Goal: Information Seeking & Learning: Compare options

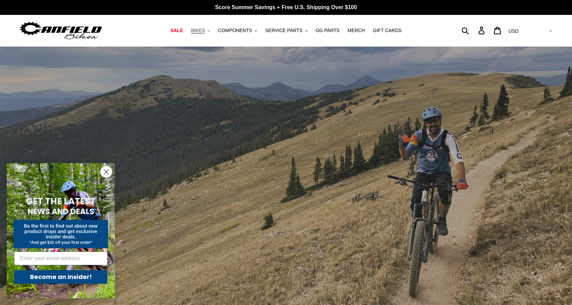
click at [208, 30] on button "BIKES .cls-1{fill:#231f20}" at bounding box center [201, 30] width 26 height 9
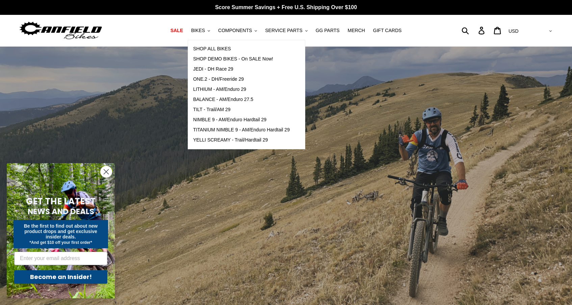
click at [108, 171] on circle "Close dialog" at bounding box center [106, 171] width 11 height 11
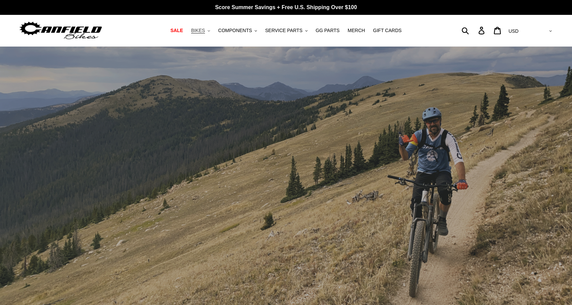
click at [207, 34] on button "BIKES .cls-1{fill:#231f20}" at bounding box center [201, 30] width 26 height 9
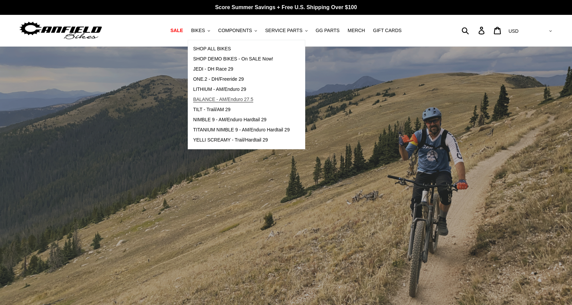
click at [226, 98] on span "BALANCE - AM/Enduro 27.5" at bounding box center [223, 100] width 60 height 6
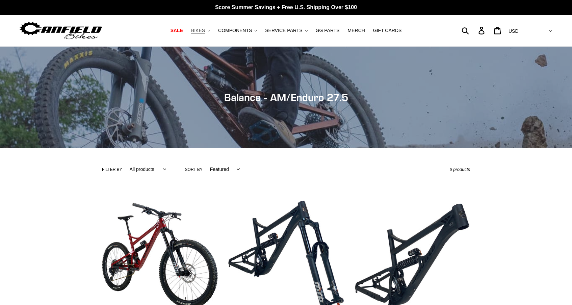
click at [206, 34] on button "BIKES .cls-1{fill:#231f20}" at bounding box center [201, 30] width 26 height 9
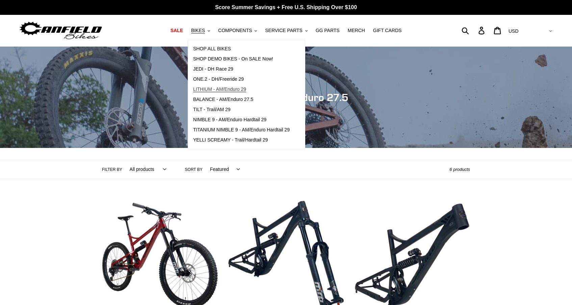
click at [218, 92] on span "LITHIUM - AM/Enduro 29" at bounding box center [219, 90] width 53 height 6
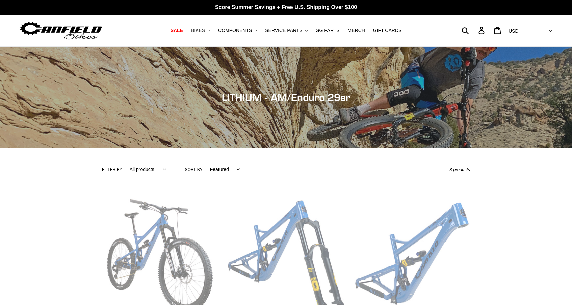
click at [204, 31] on span "BIKES" at bounding box center [198, 31] width 14 height 6
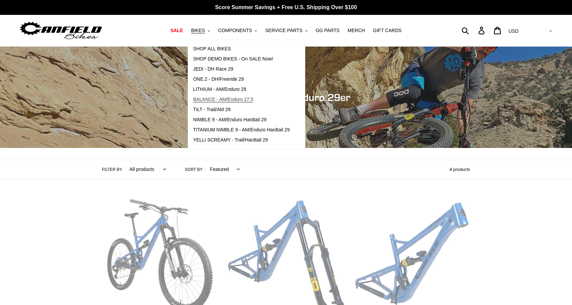
click at [219, 100] on span "BALANCE - AM/Enduro 27.5" at bounding box center [223, 100] width 60 height 6
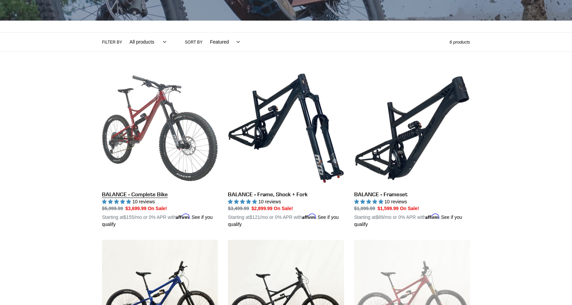
scroll to position [92, 0]
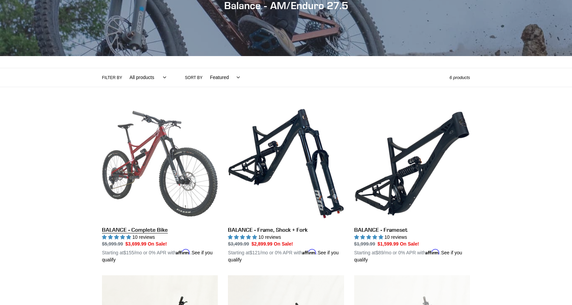
click at [147, 179] on link "BALANCE - Complete Bike" at bounding box center [160, 185] width 116 height 158
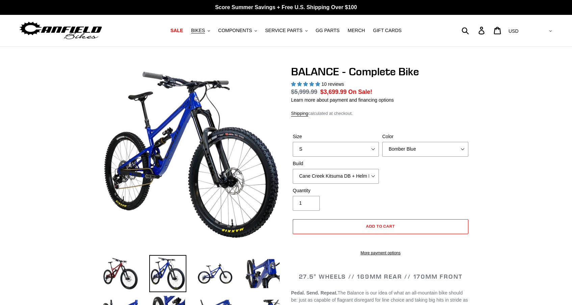
select select "highest-rating"
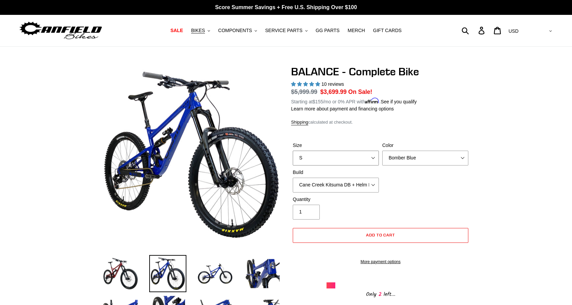
select select "L"
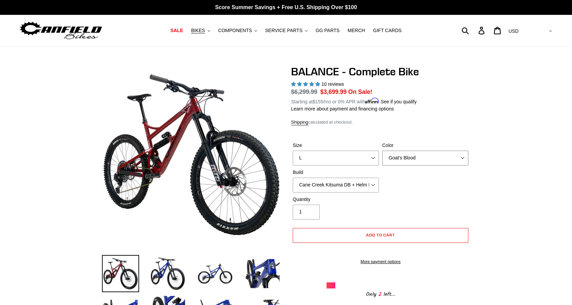
select select "Stealth Black"
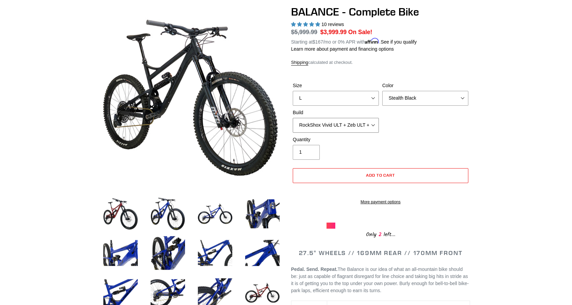
scroll to position [60, 0]
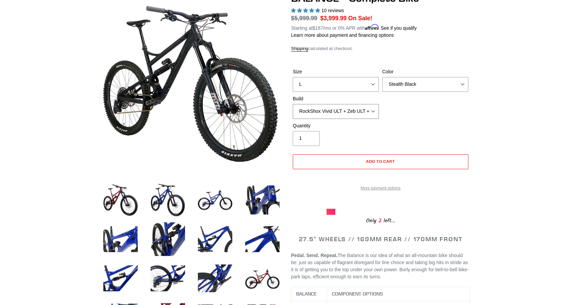
scroll to position [81, 0]
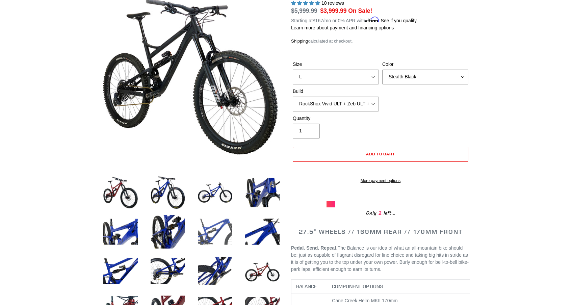
click at [213, 228] on img at bounding box center [215, 231] width 37 height 37
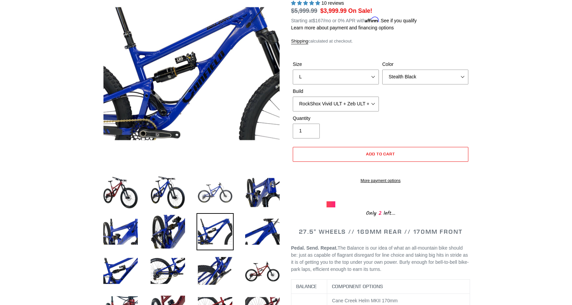
click at [210, 199] on img at bounding box center [215, 192] width 37 height 37
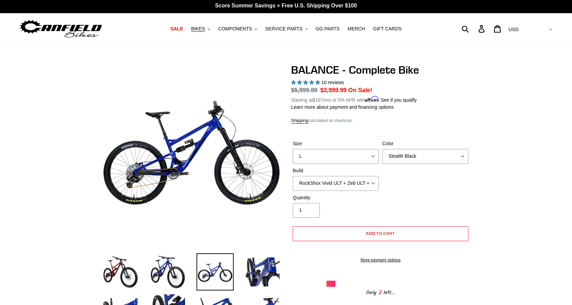
scroll to position [1, 0]
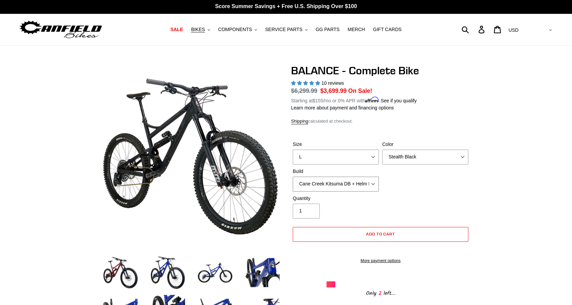
select select "RockShox Vivid ULT + Zeb ULT + SRAM GX"
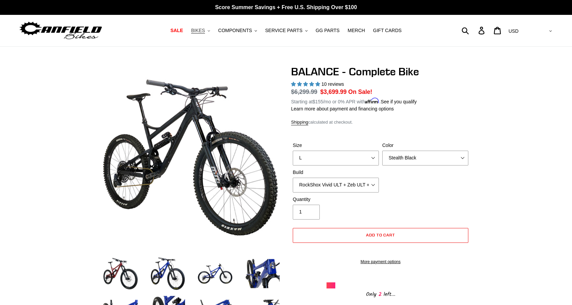
click at [205, 32] on span "BIKES" at bounding box center [198, 31] width 14 height 6
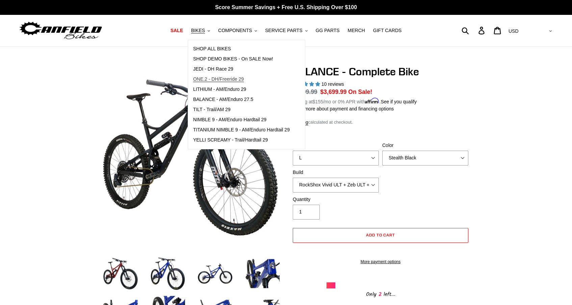
click at [222, 80] on span "ONE.2 - DH/Freeride 29" at bounding box center [218, 79] width 51 height 6
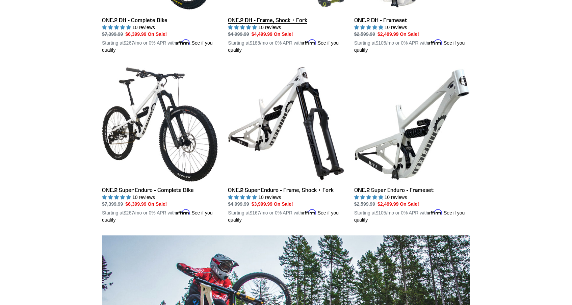
scroll to position [307, 0]
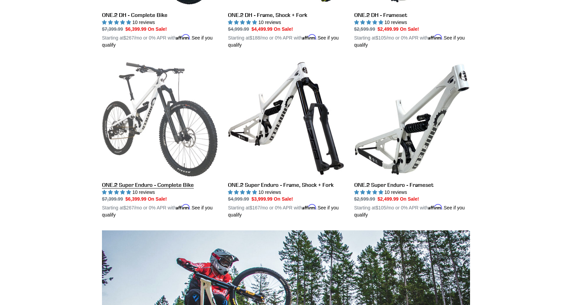
click at [153, 118] on link "ONE.2 Super Enduro - Complete Bike" at bounding box center [160, 139] width 116 height 158
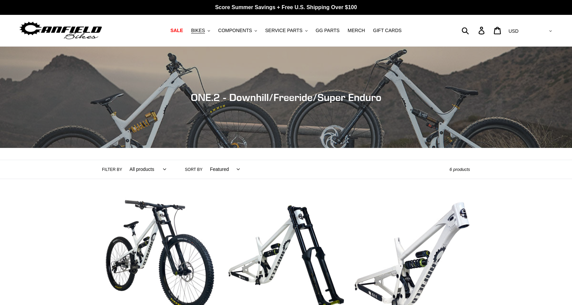
scroll to position [0, 0]
click at [208, 30] on button "BIKES .cls-1{fill:#231f20}" at bounding box center [201, 30] width 26 height 9
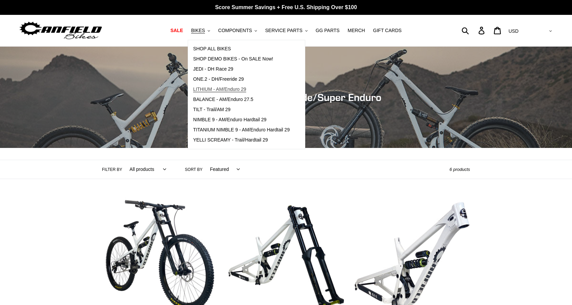
click at [220, 92] on span "LITHIUM - AM/Enduro 29" at bounding box center [219, 90] width 53 height 6
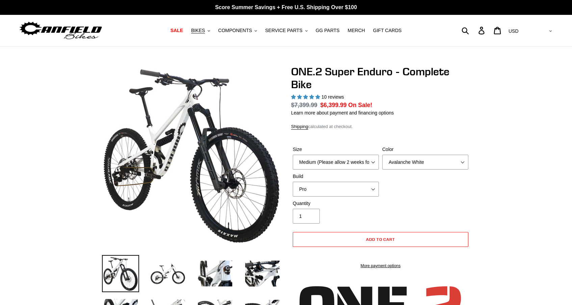
select select "highest-rating"
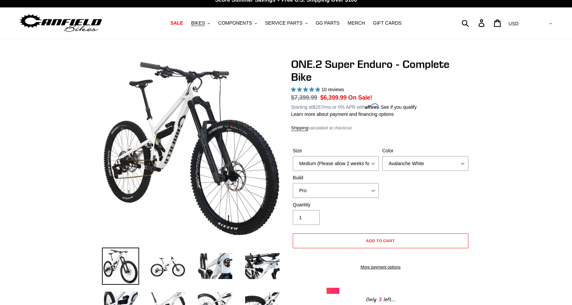
scroll to position [3, 0]
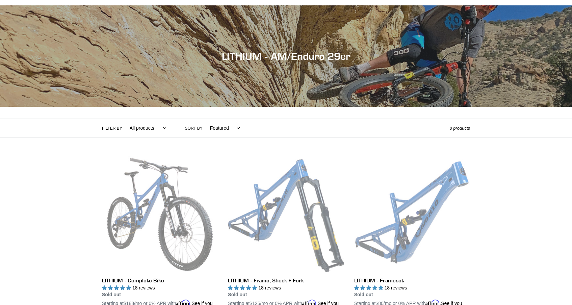
scroll to position [42, 0]
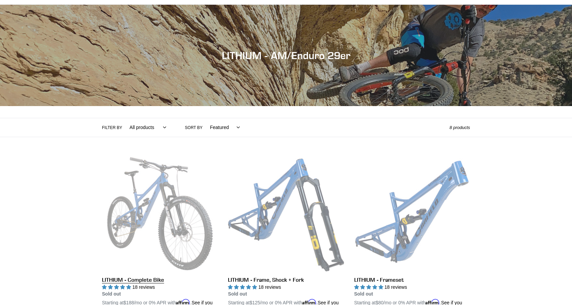
click at [151, 200] on link "LITHIUM - Complete Bike" at bounding box center [160, 235] width 116 height 158
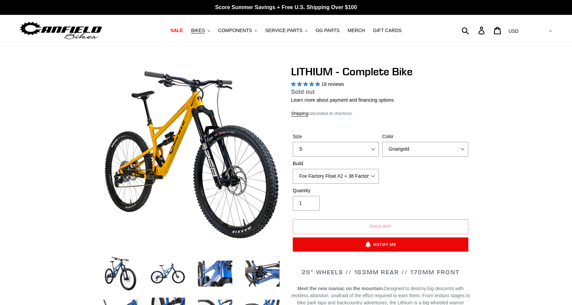
select select "highest-rating"
click at [173, 276] on img at bounding box center [167, 273] width 37 height 37
